Goal: Use online tool/utility: Utilize a website feature to perform a specific function

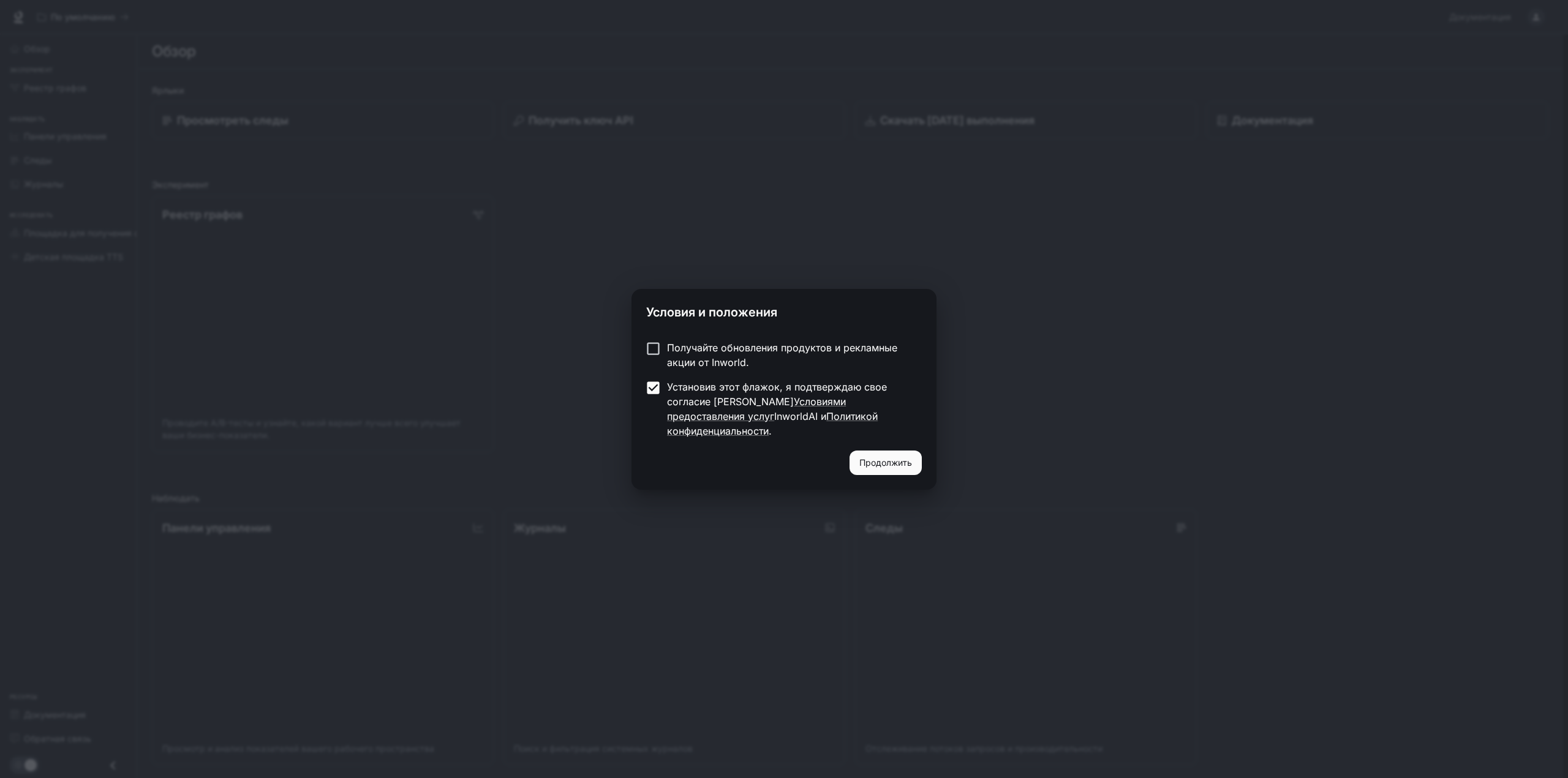
click at [875, 457] on font "Продолжить" at bounding box center [886, 462] width 52 height 10
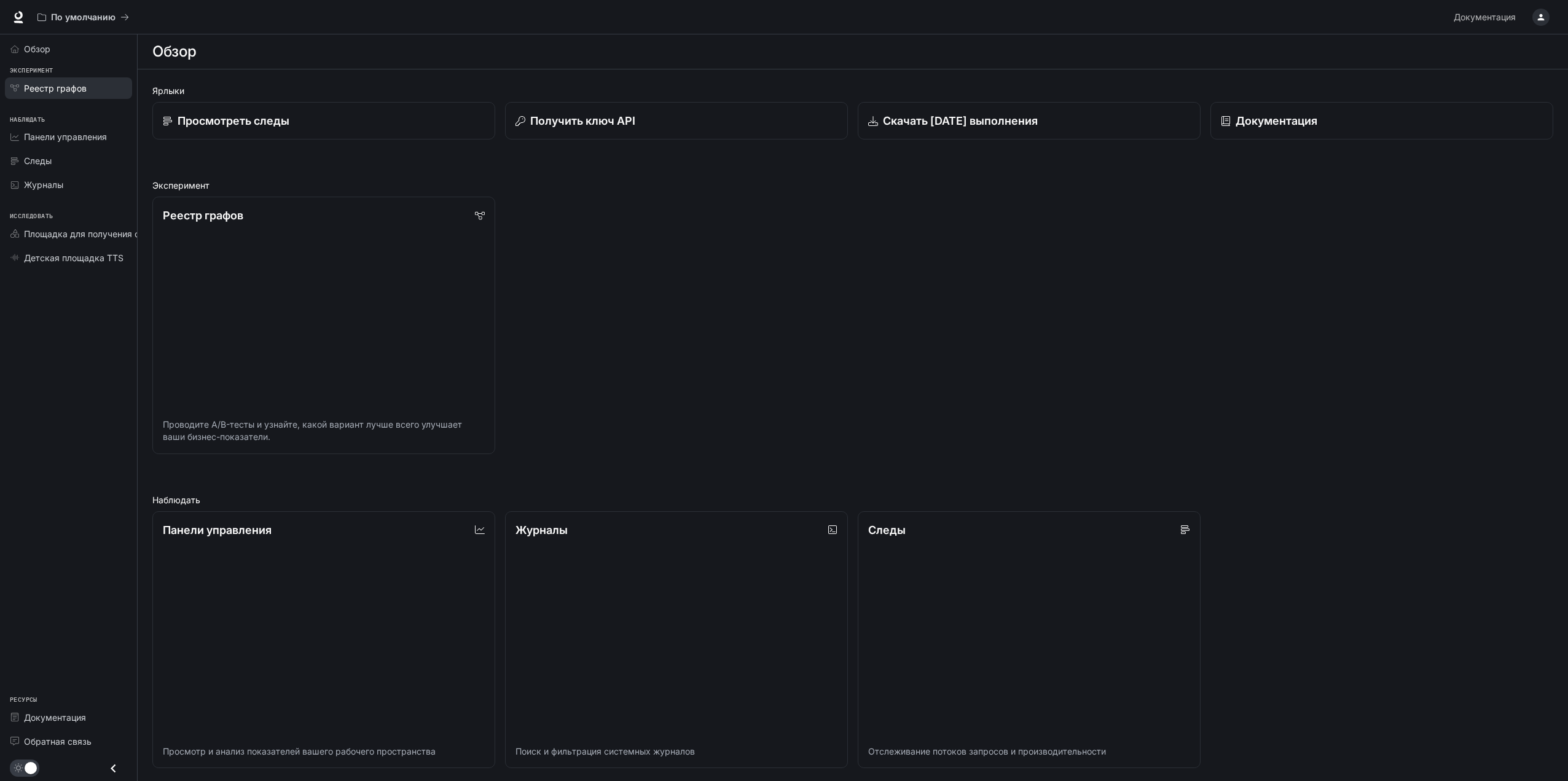
click at [60, 86] on font "Реестр графов" at bounding box center [55, 88] width 63 height 10
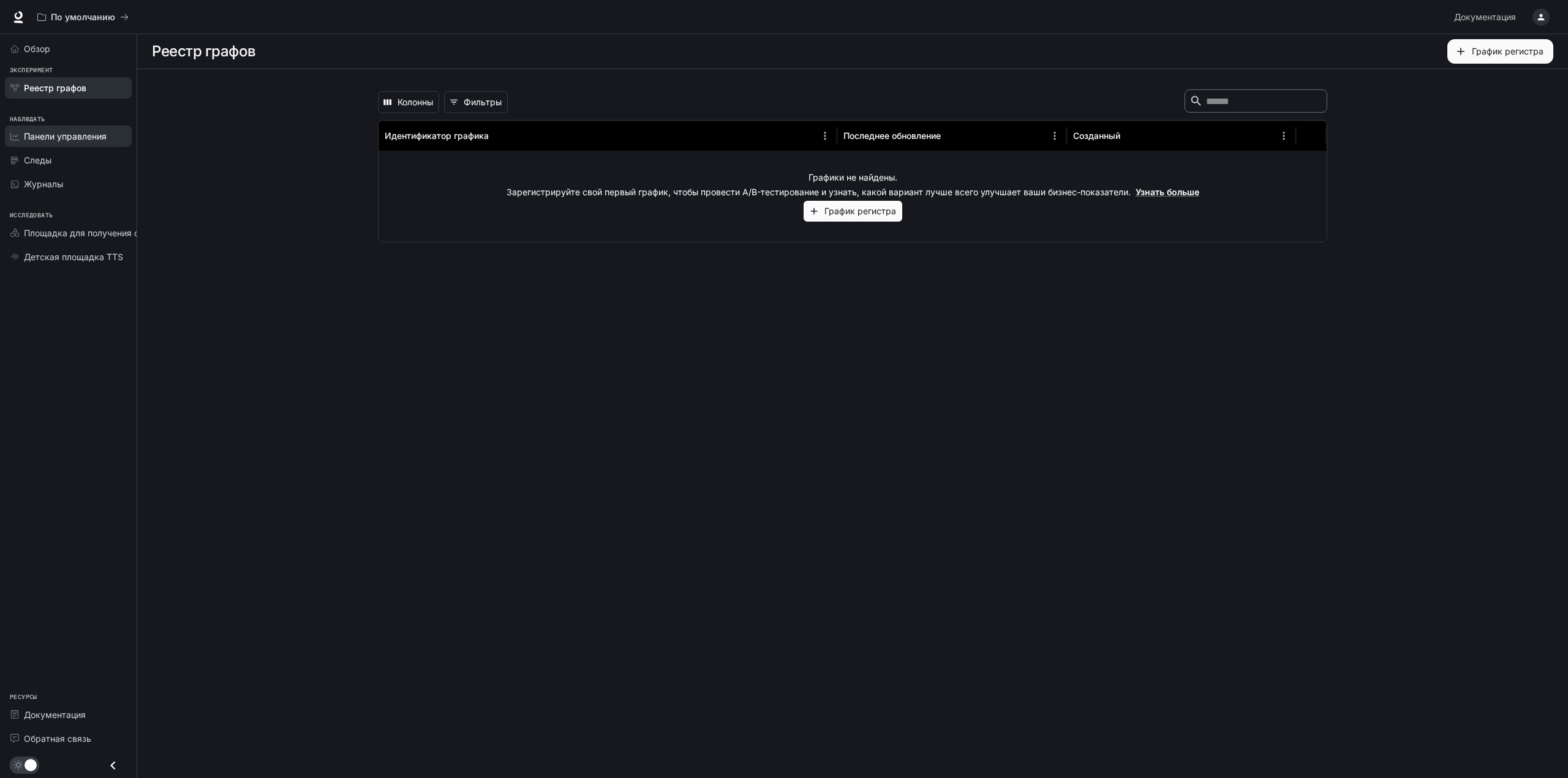
click at [41, 140] on font "Панели управления" at bounding box center [65, 135] width 83 height 10
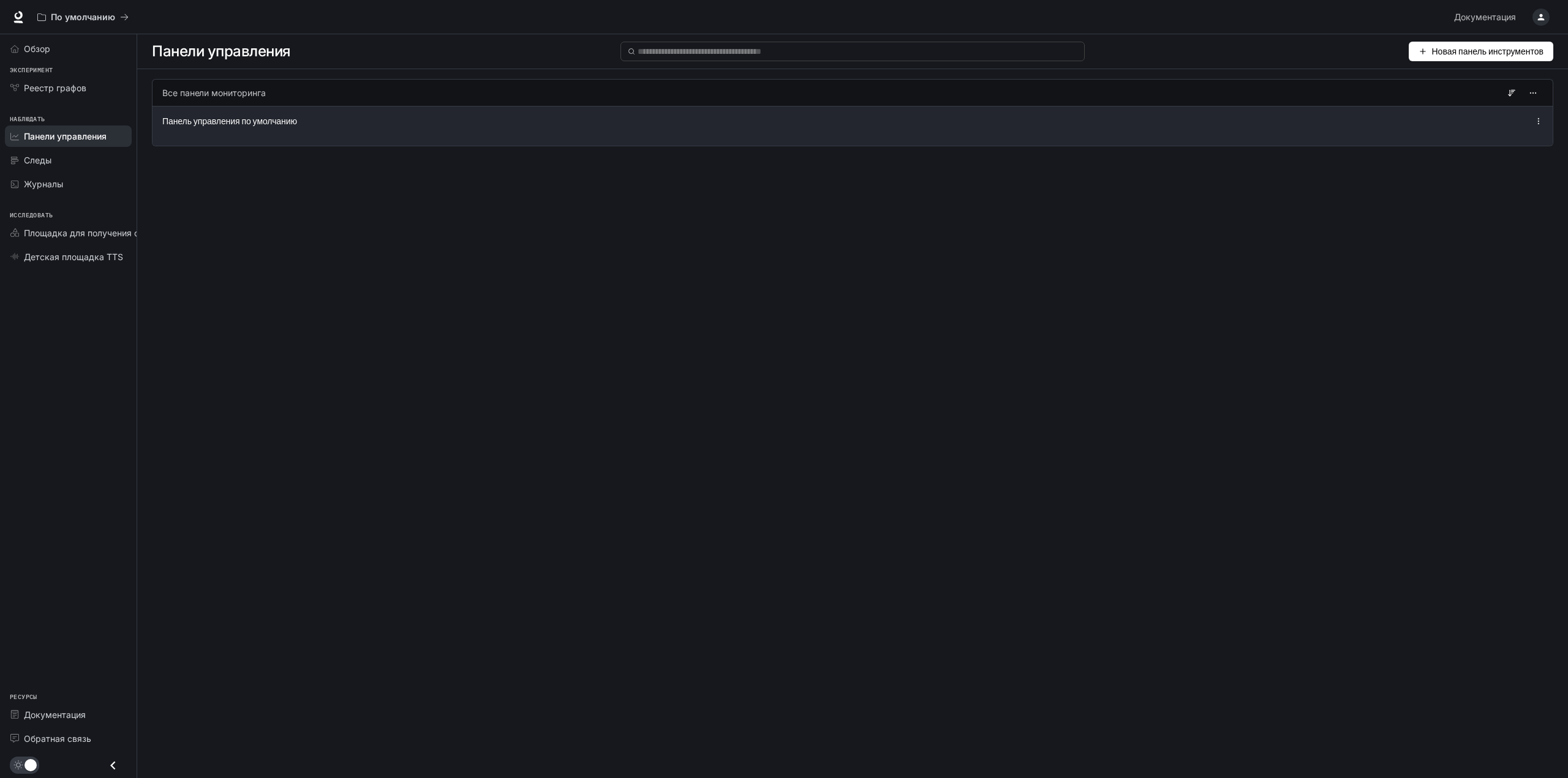
click at [185, 125] on font "Панель управления по умолчанию" at bounding box center [230, 121] width 134 height 10
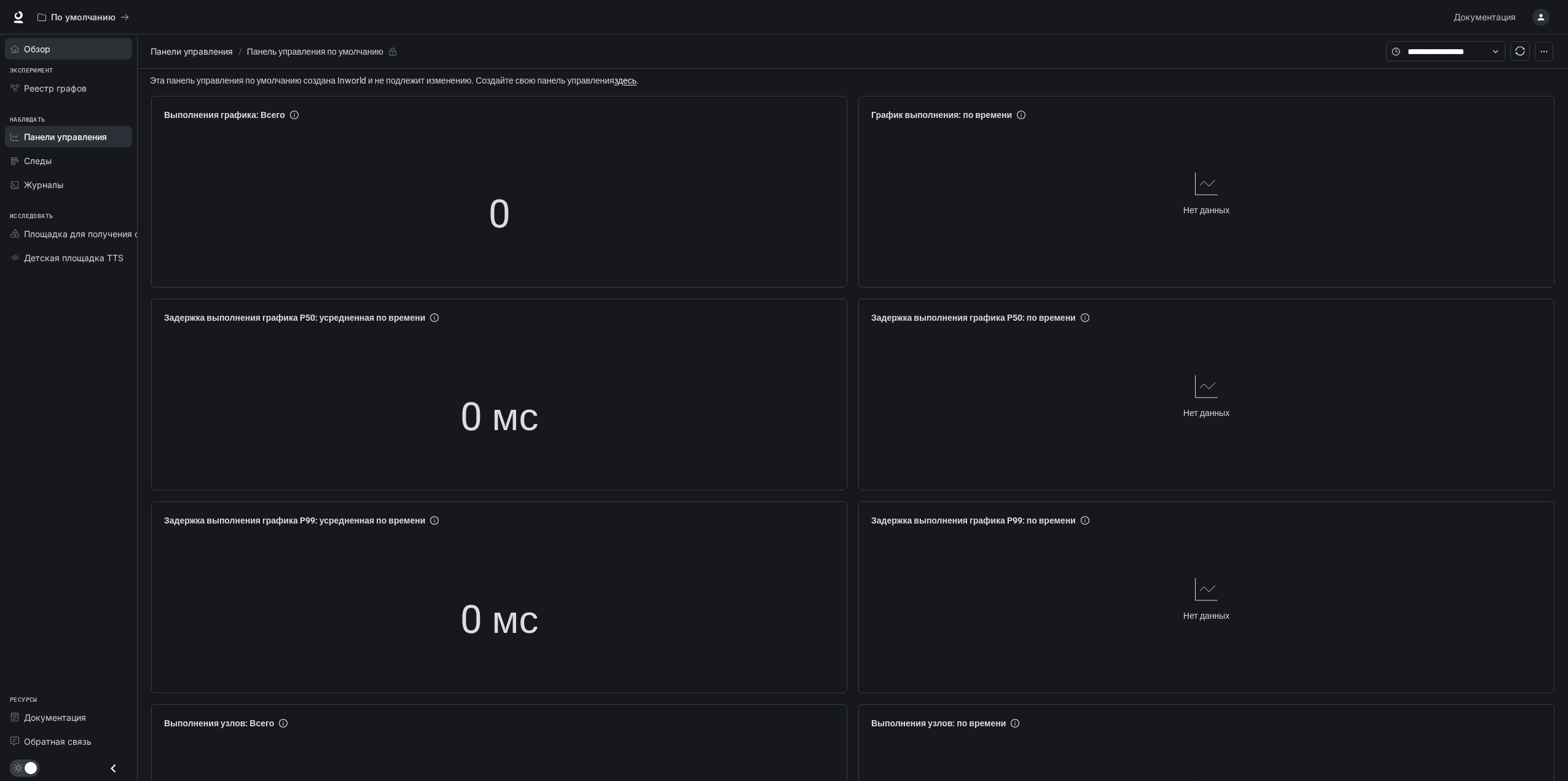
click at [40, 47] on font "Обзор" at bounding box center [37, 49] width 26 height 10
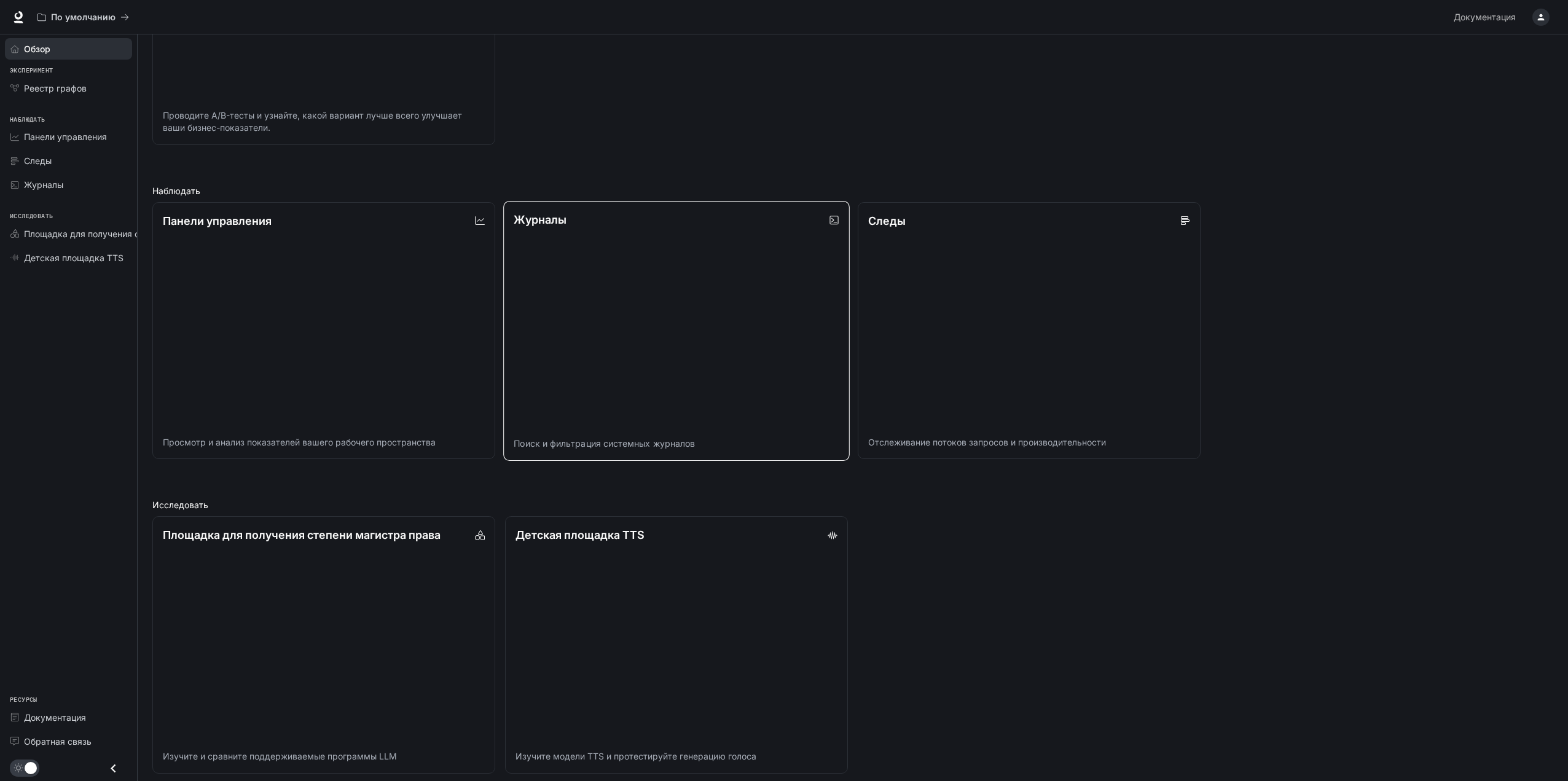
scroll to position [317, 0]
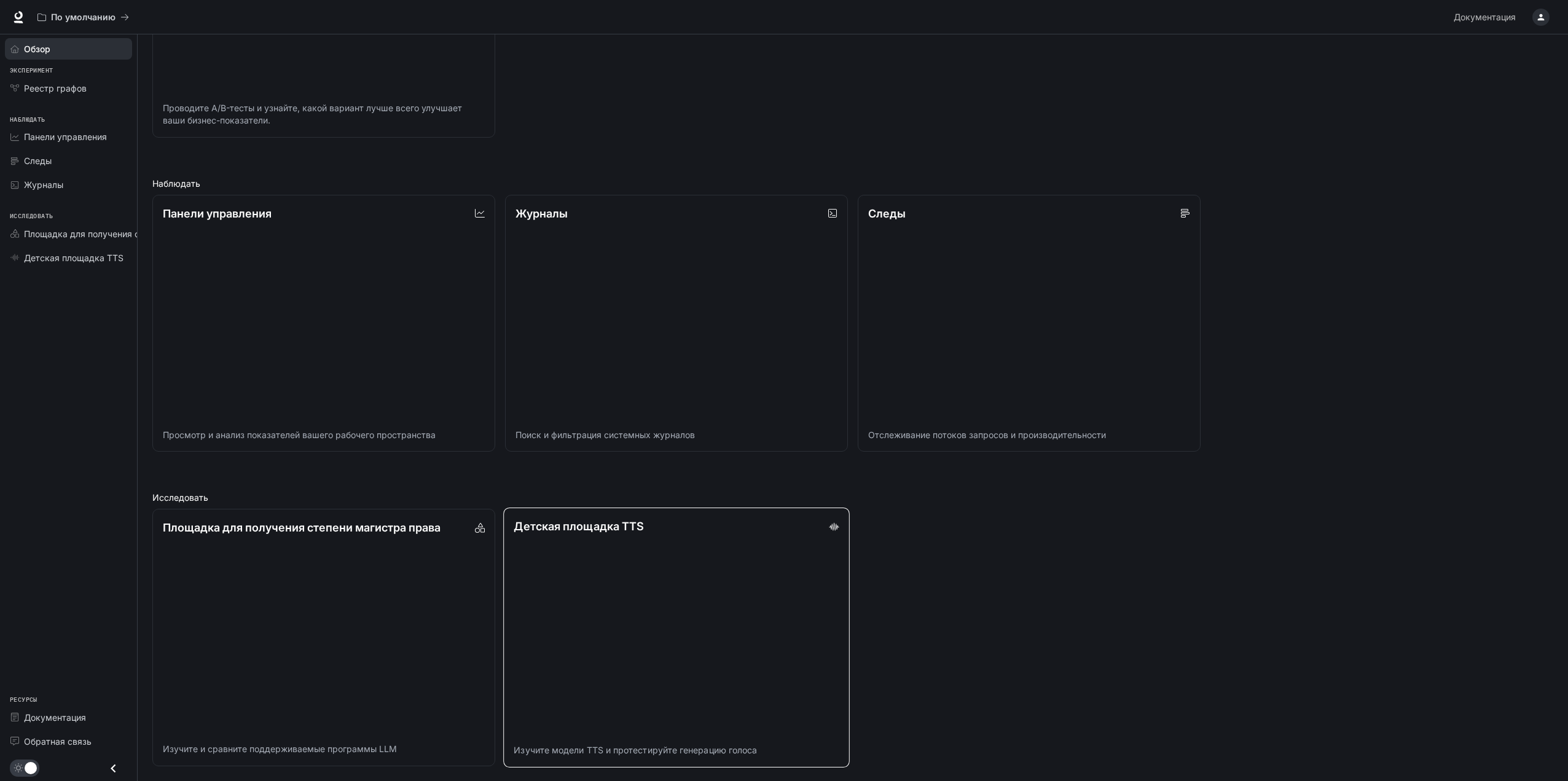
click at [605, 571] on link "Детская площадка TTS Изучите модели TTS и протестируйте генерацию голоса" at bounding box center [676, 638] width 346 height 260
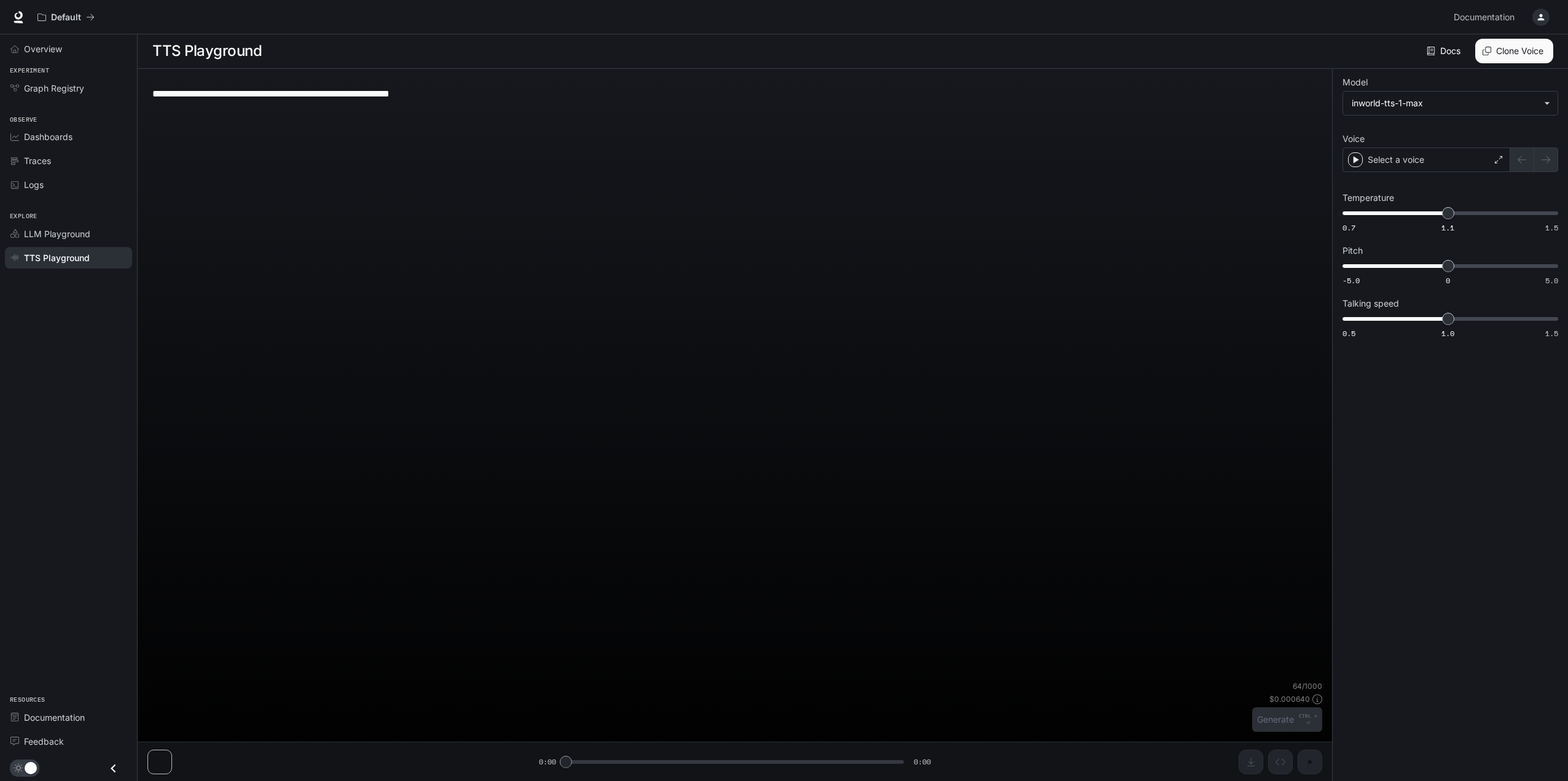
scroll to position [1, 0]
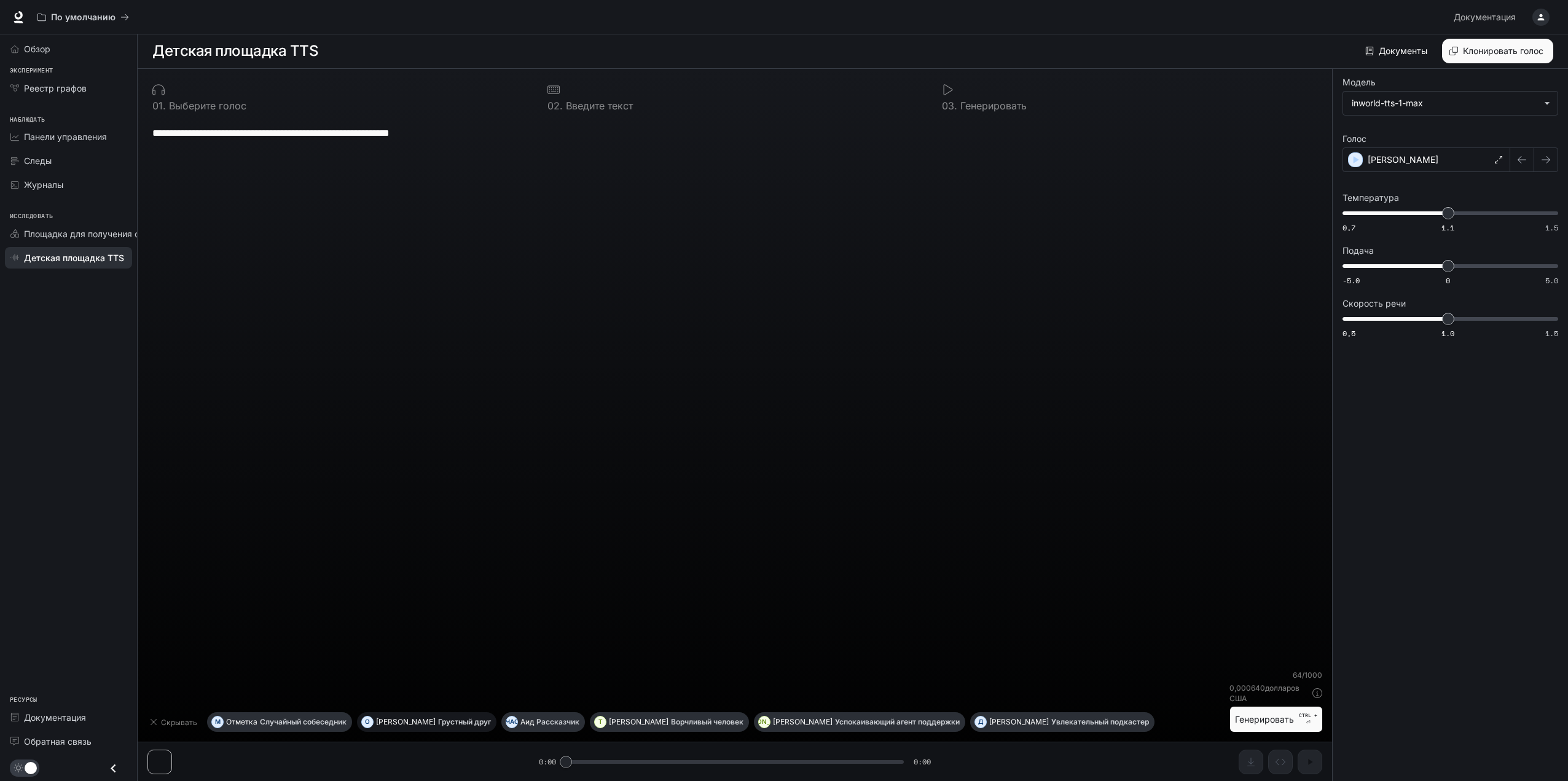
click at [399, 718] on font "[PERSON_NAME]" at bounding box center [406, 722] width 60 height 9
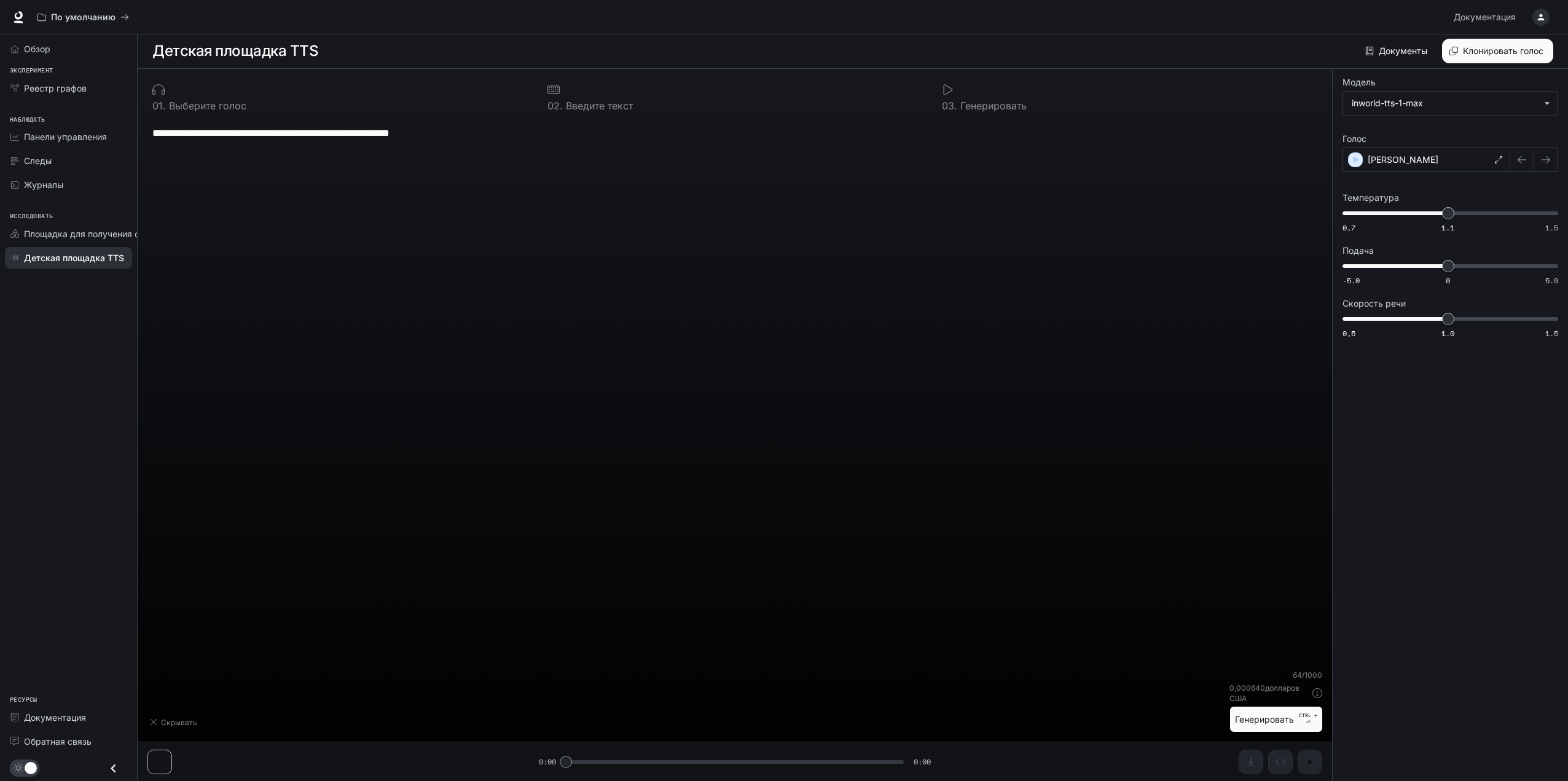
type textarea "**********"
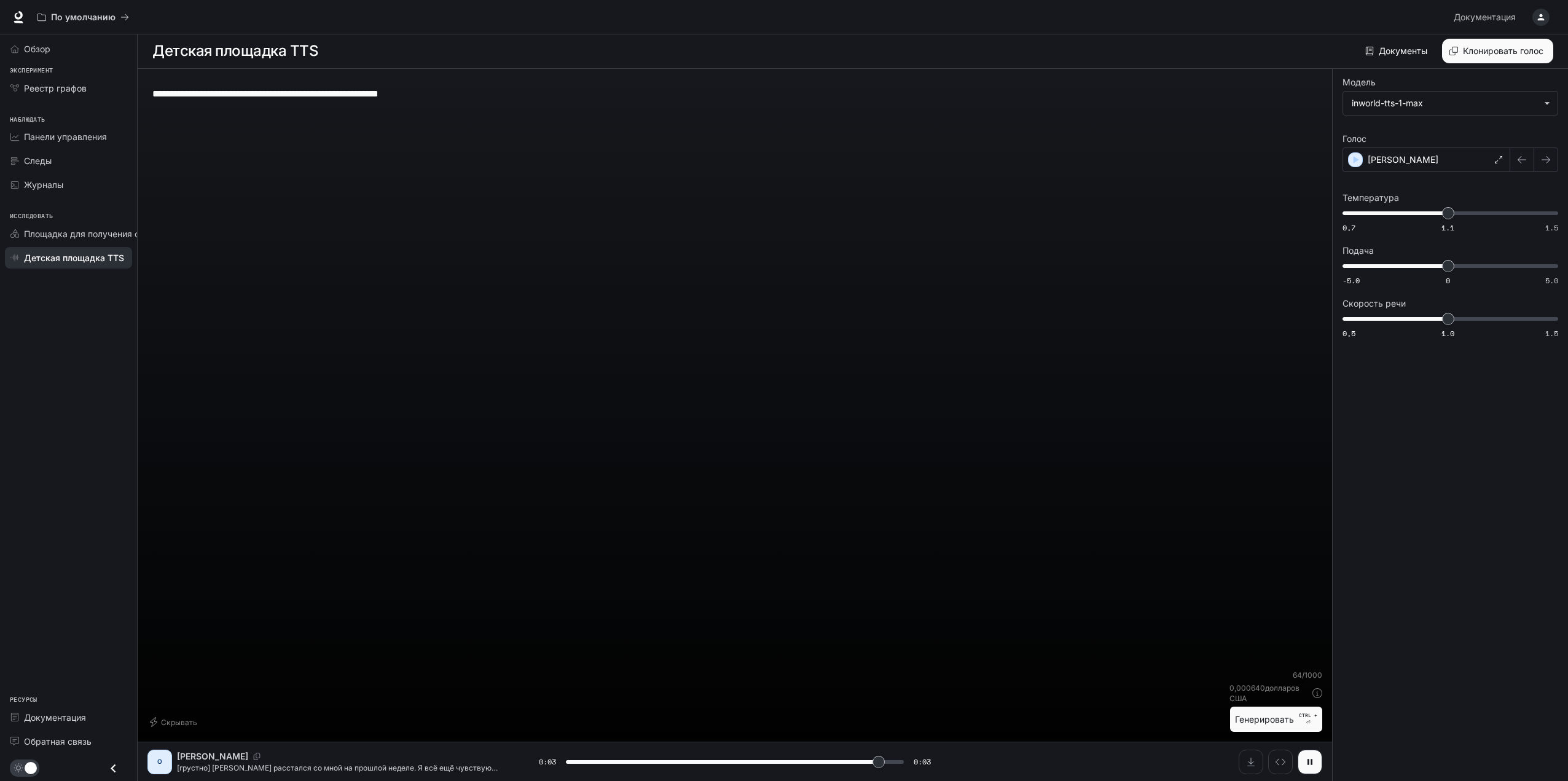
type input "*"
click at [76, 237] on font "Площадка для получения степени магистра права" at bounding box center [131, 233] width 214 height 10
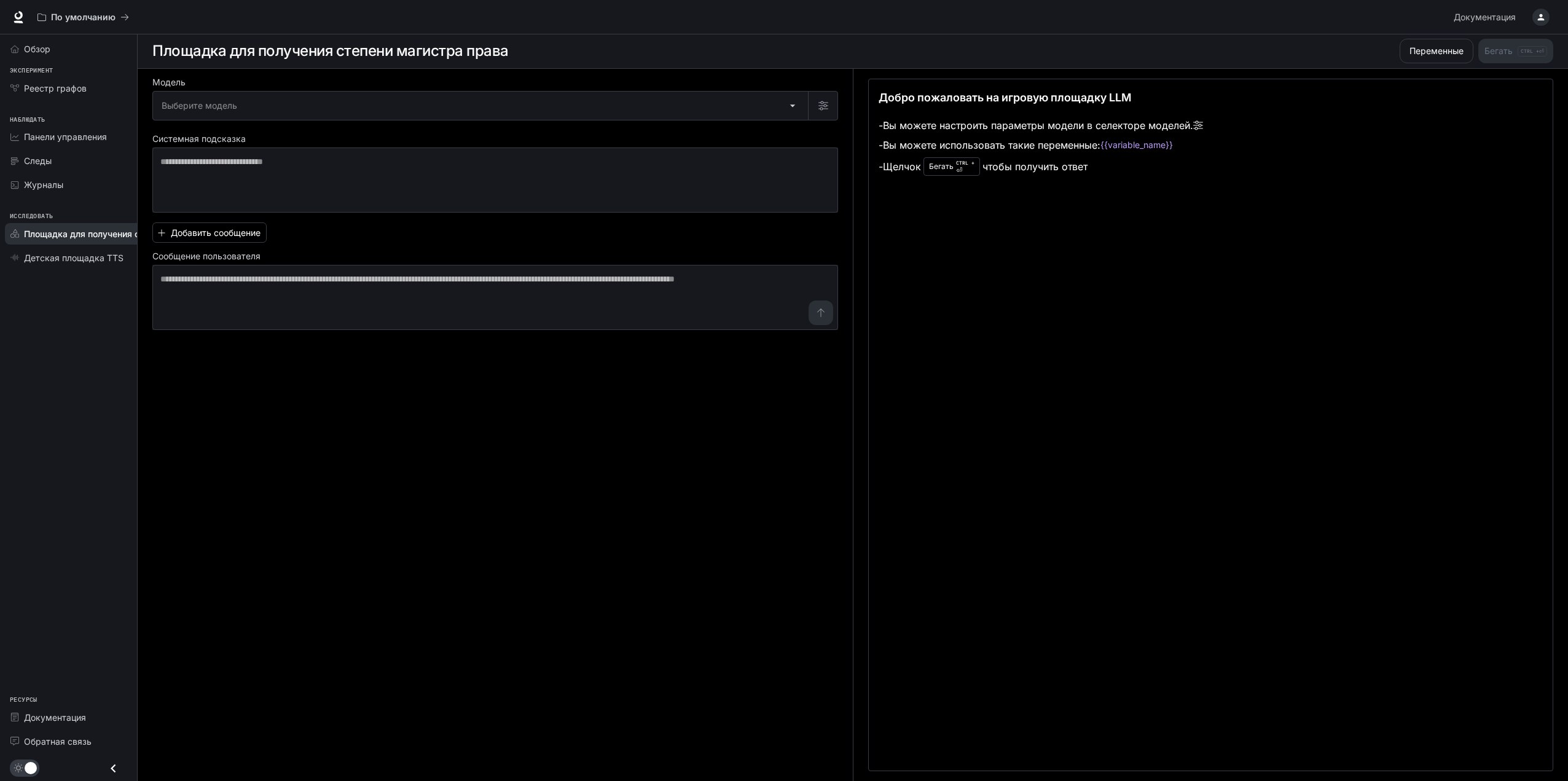
click at [978, 343] on div "Добро пожаловать на игровую площадку LLM - Вы можете настроить параметры модели…" at bounding box center [1210, 425] width 685 height 693
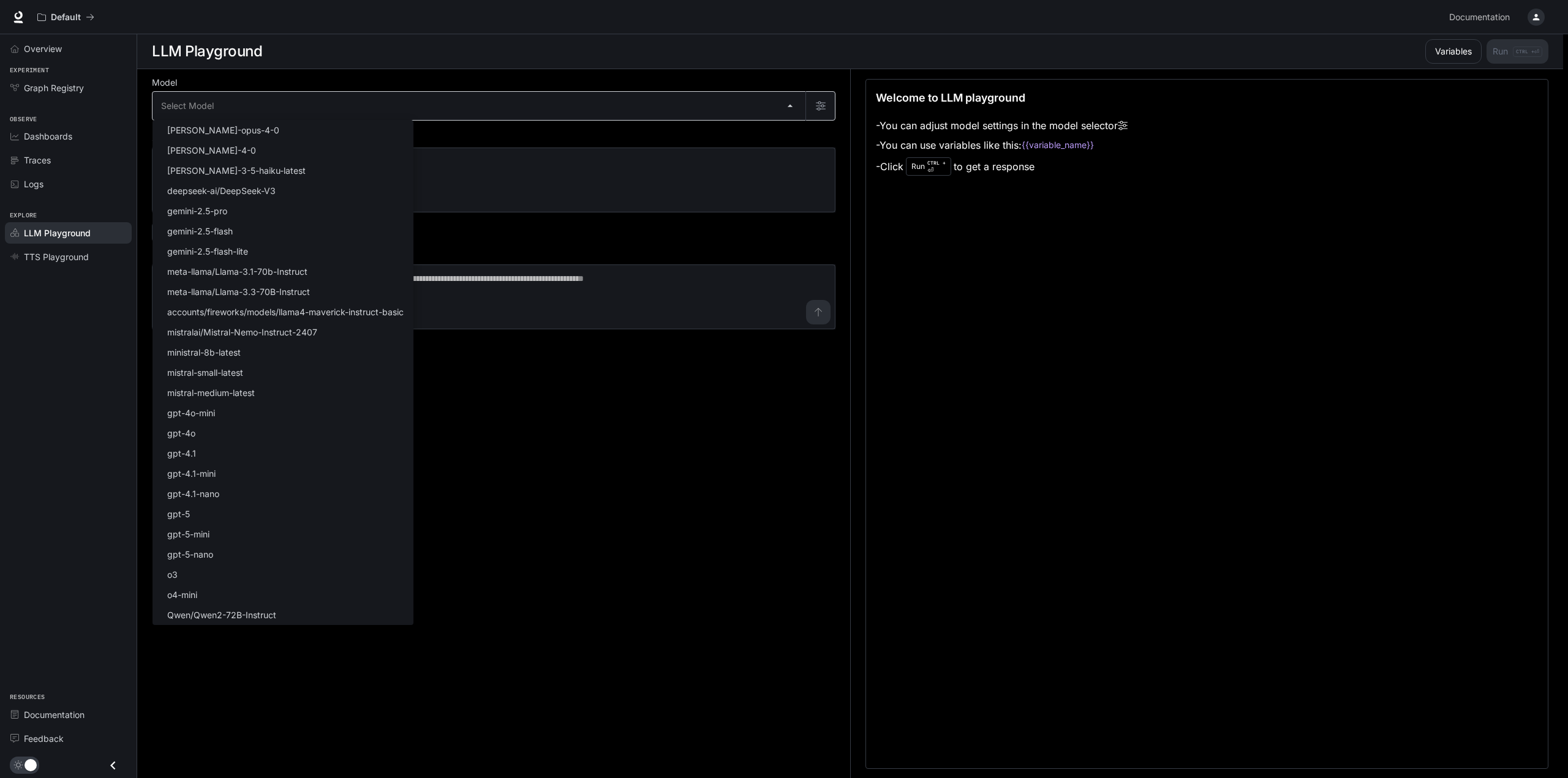
click at [225, 111] on body "Skip to main content Default Documentation Documentation Portal Overview Experi…" at bounding box center [784, 389] width 1568 height 779
click at [197, 213] on p "gemini-2.5-pro" at bounding box center [197, 211] width 60 height 13
type input "**********"
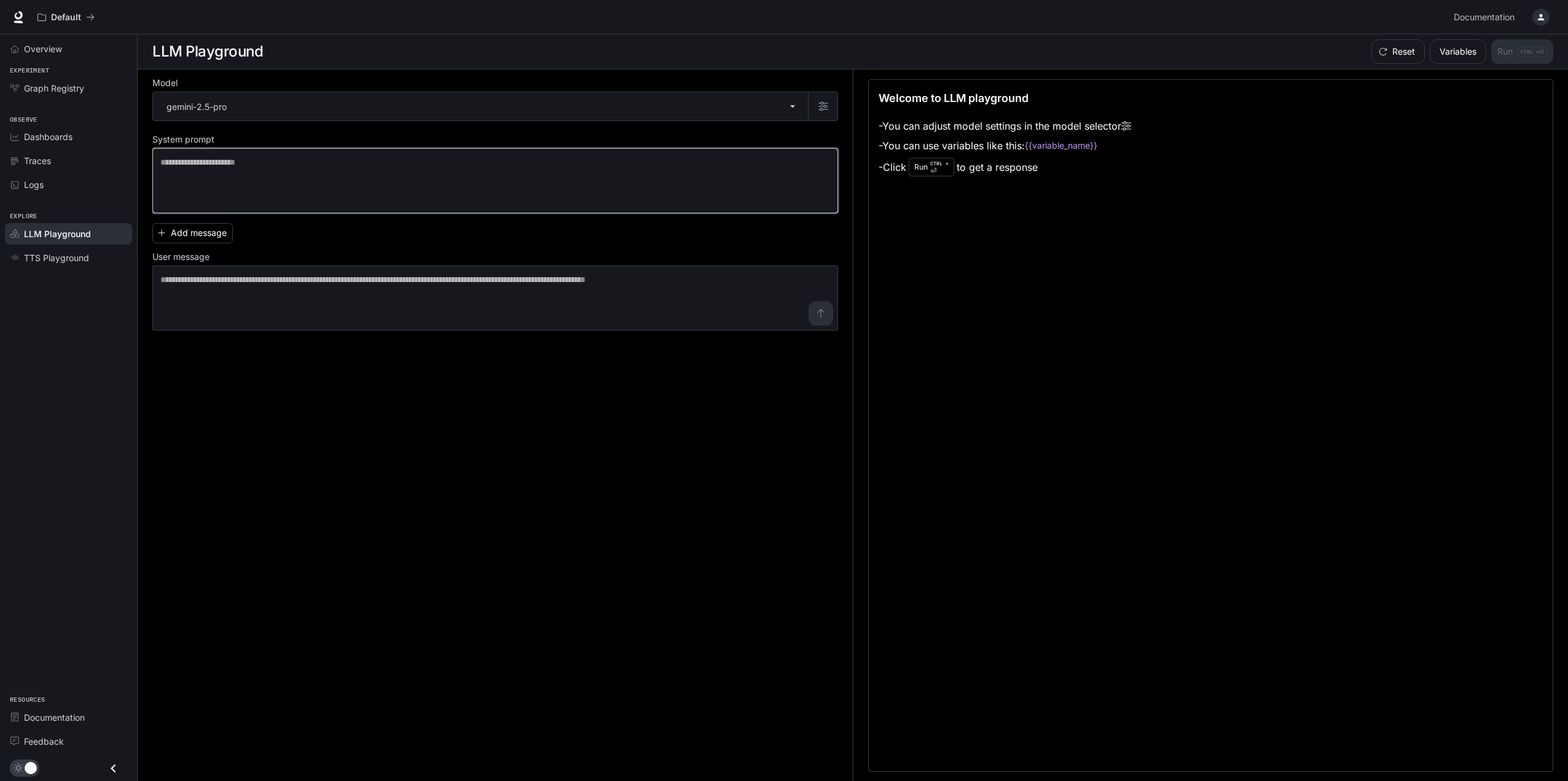
click at [206, 174] on textarea at bounding box center [494, 181] width 669 height 50
